Goal: Information Seeking & Learning: Learn about a topic

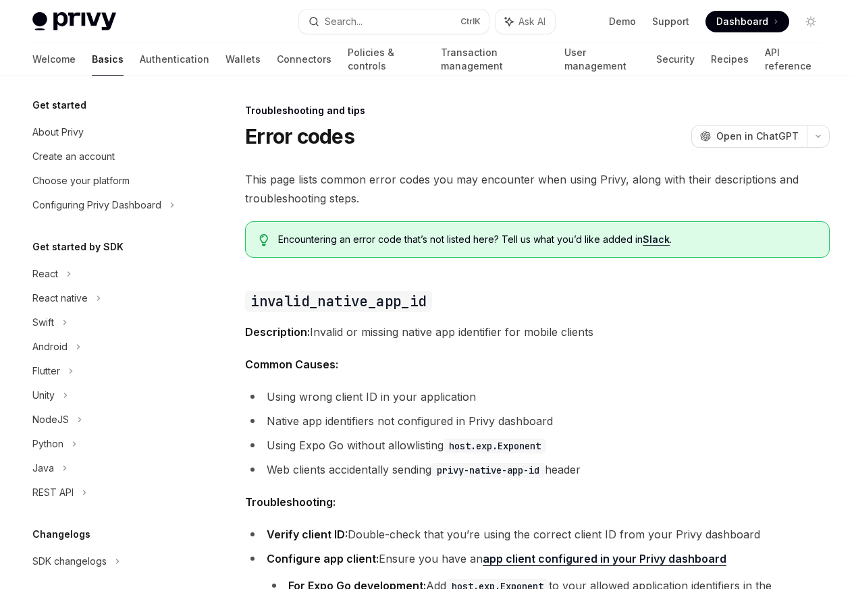
scroll to position [128, 0]
